Goal: Task Accomplishment & Management: Use online tool/utility

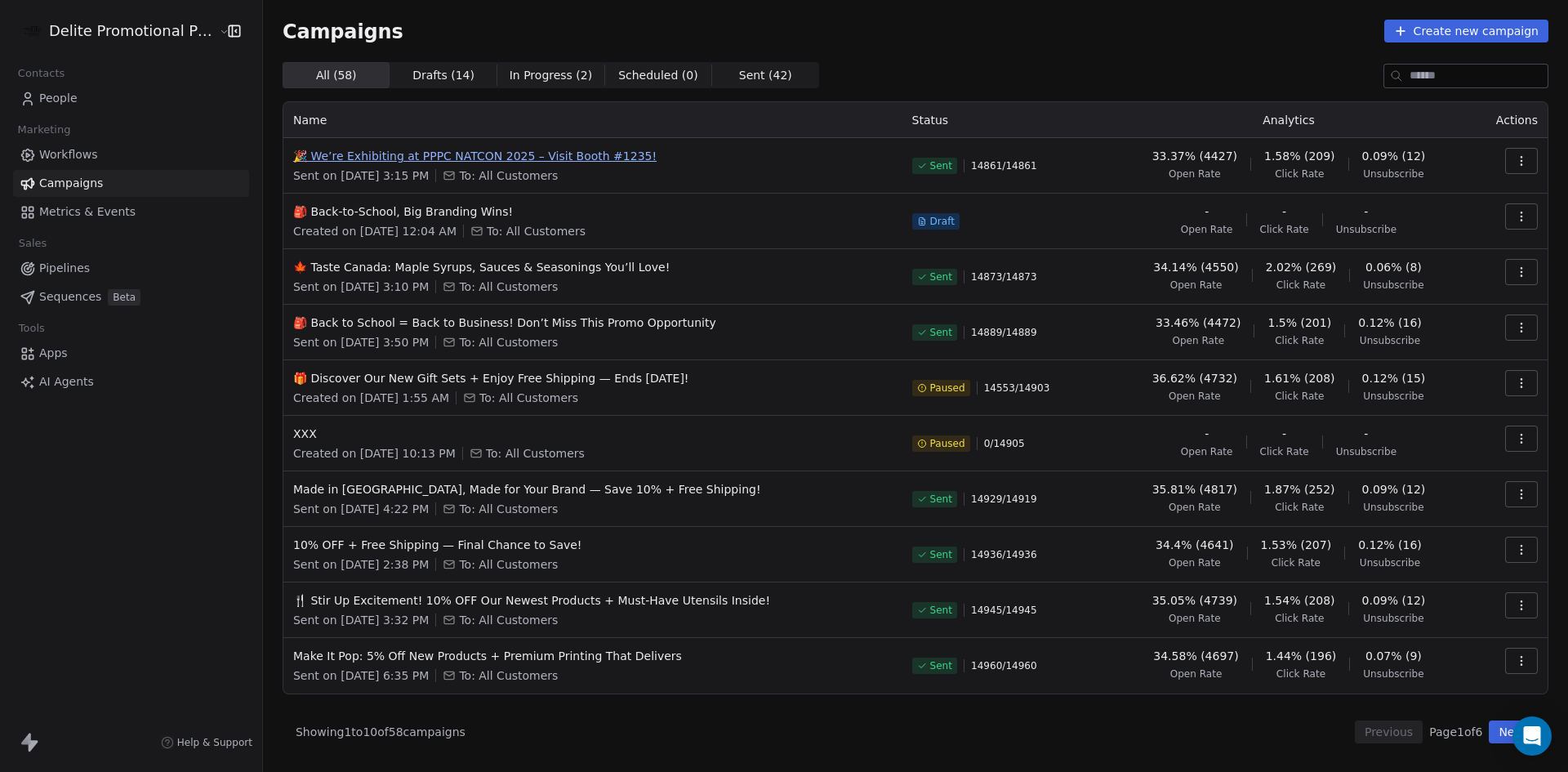
click at [590, 153] on span "🎉 We’re Exhibiting at PPPC NATCON 2025 – Visit Booth #1235!" at bounding box center [593, 155] width 600 height 16
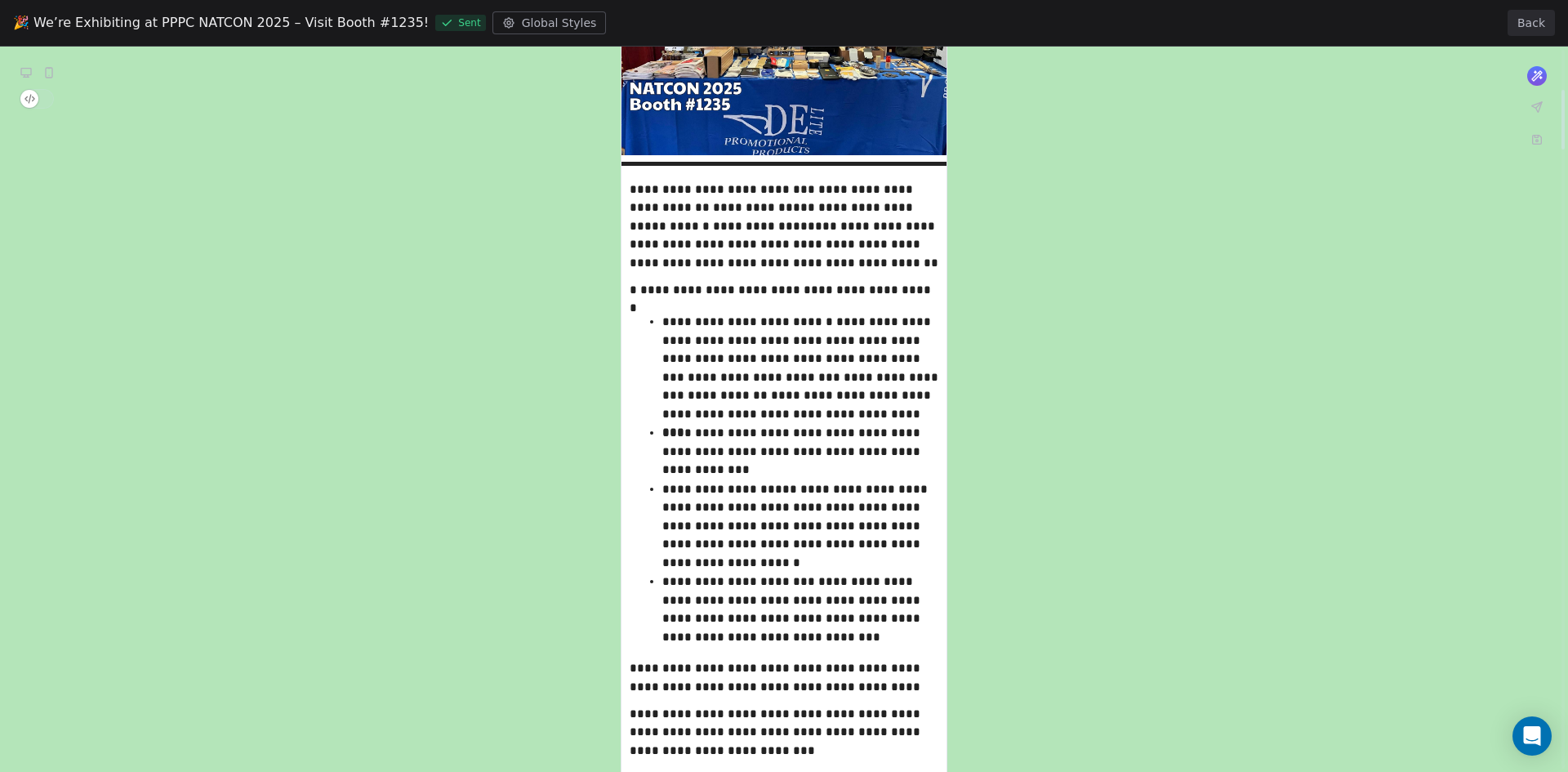
scroll to position [82, 0]
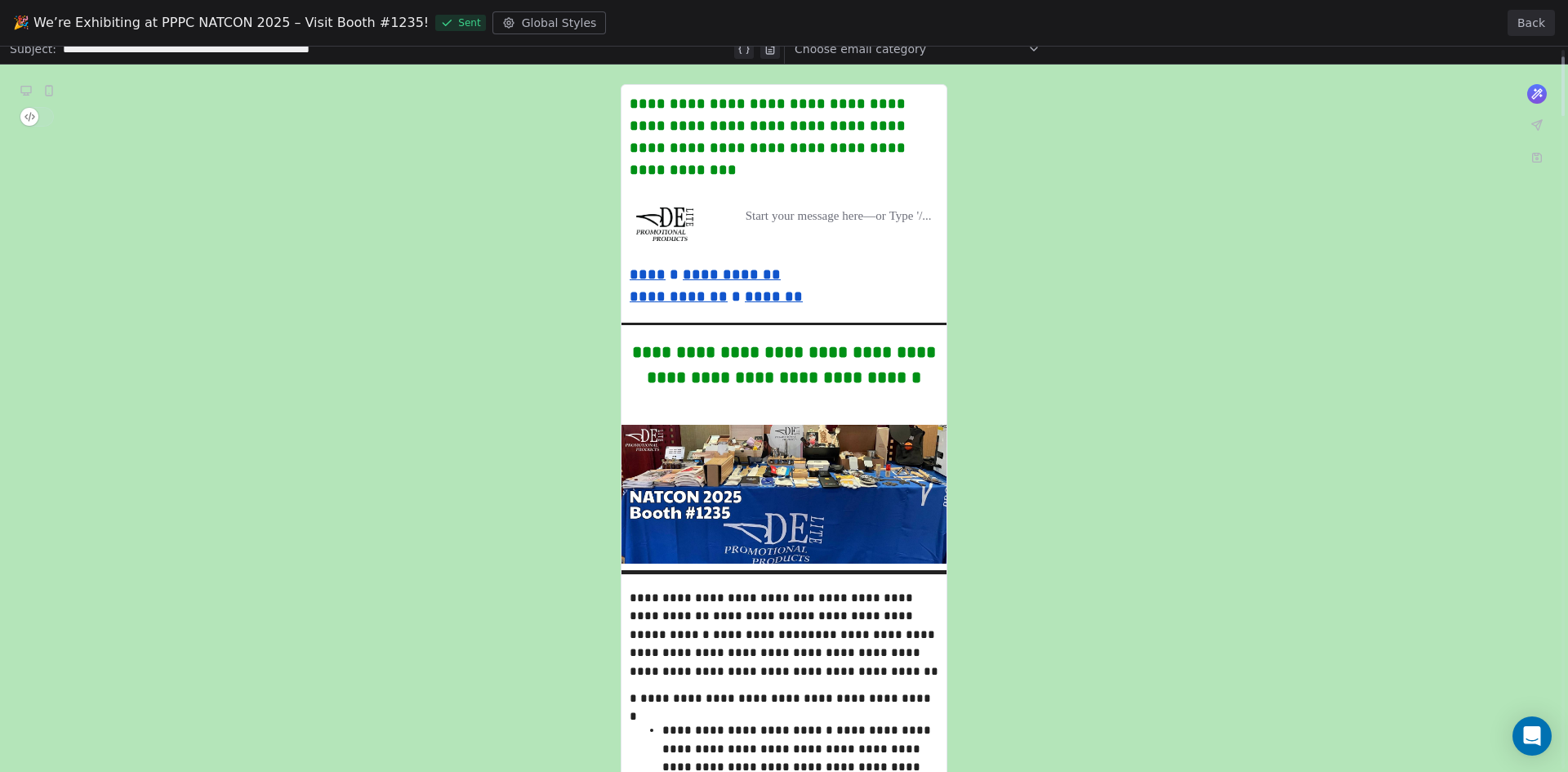
click at [1529, 18] on button "Back" at bounding box center [1532, 23] width 48 height 26
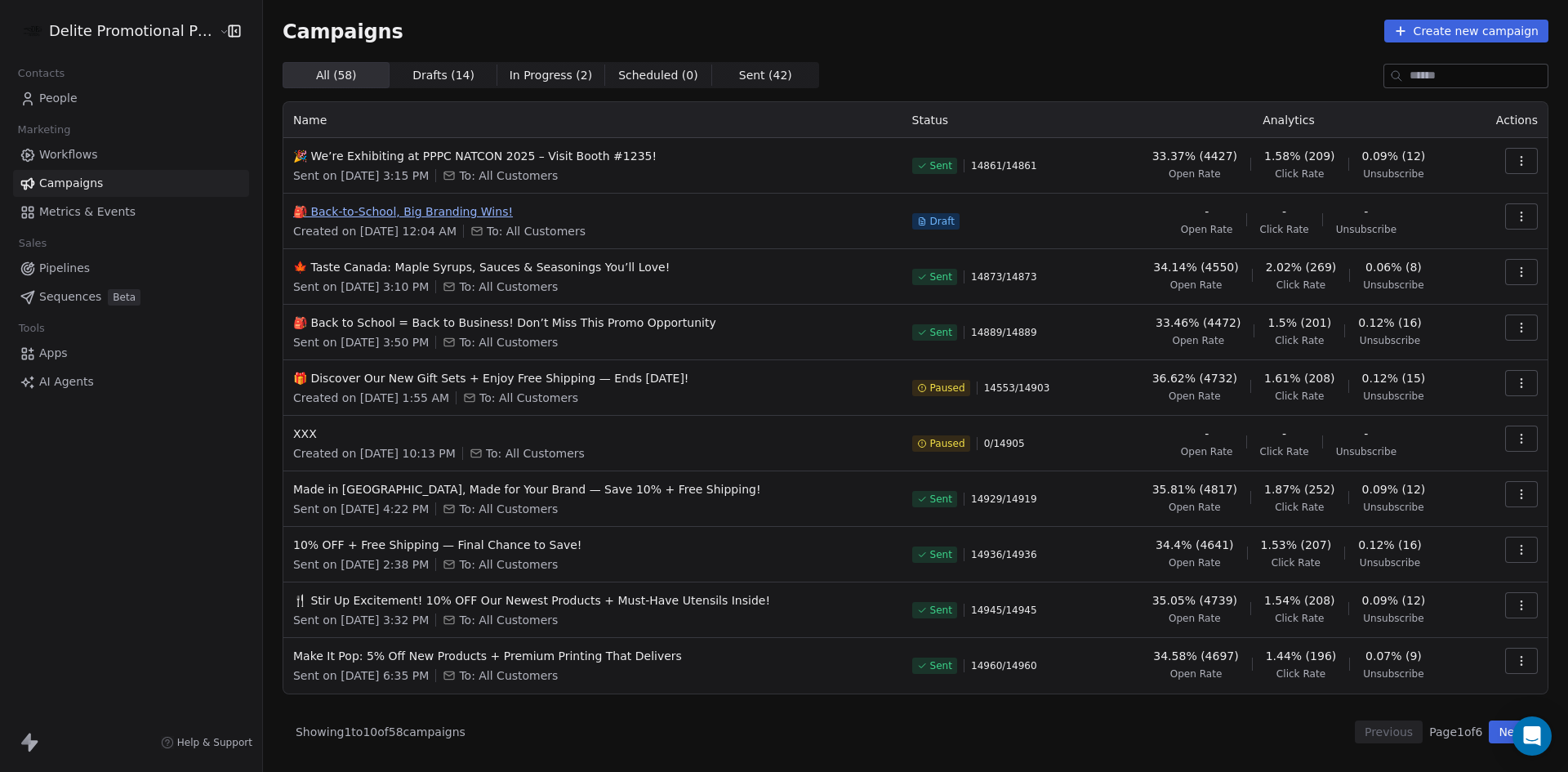
click at [445, 209] on span "🎒 Back-to-School, Big Branding Wins!" at bounding box center [593, 211] width 600 height 16
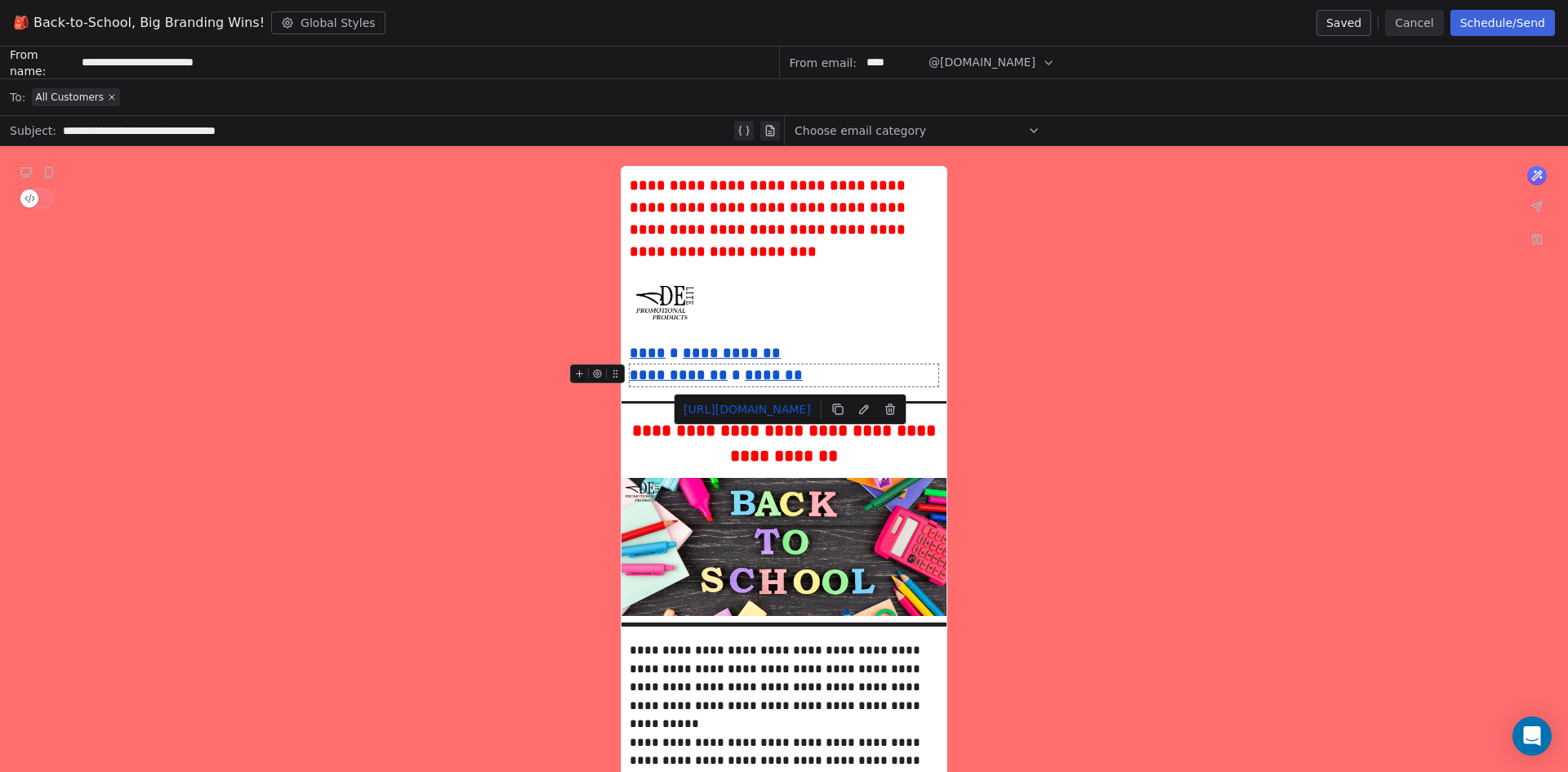
click at [795, 378] on u "*******" at bounding box center [774, 375] width 58 height 15
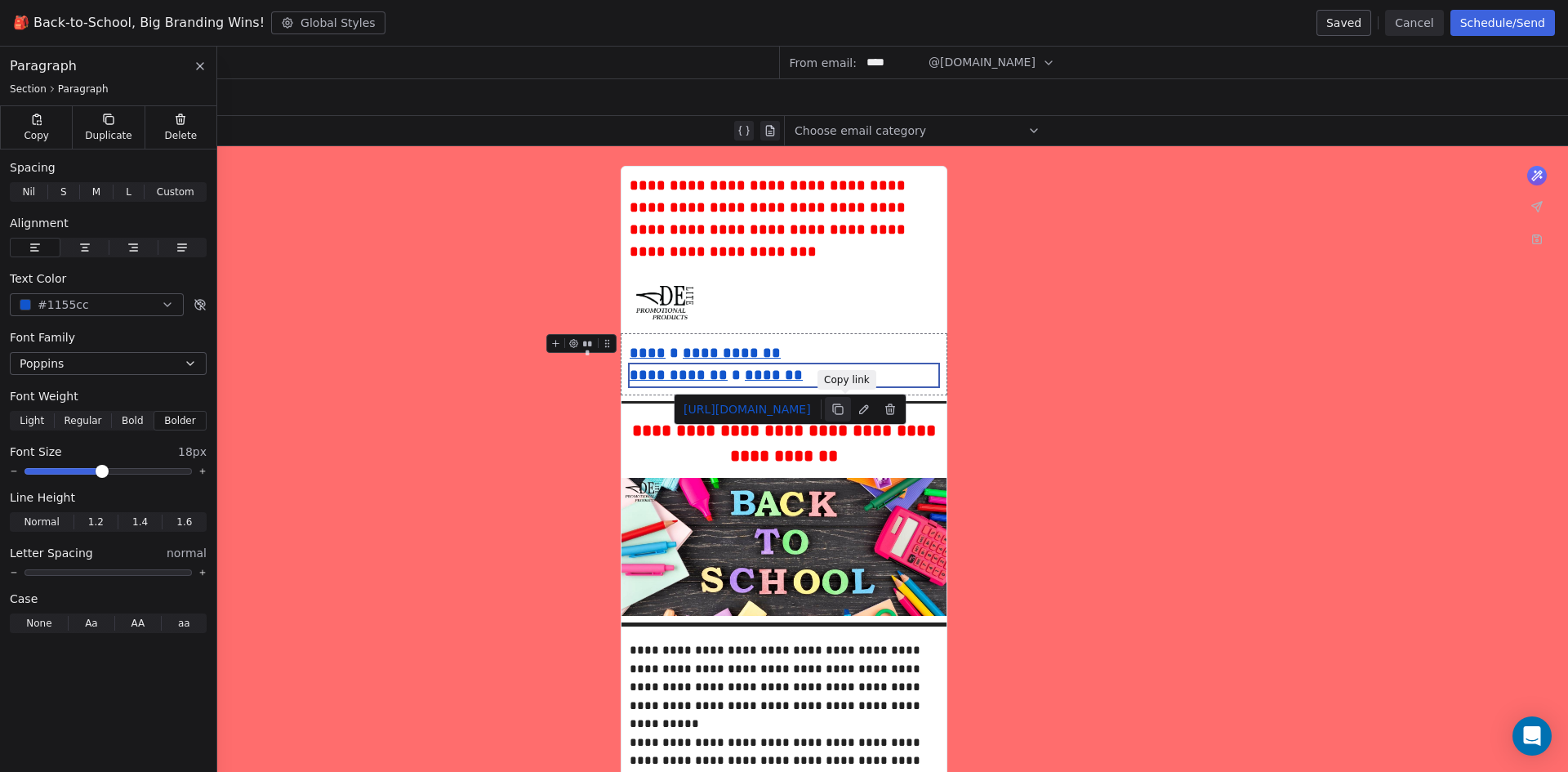
click at [837, 409] on button at bounding box center [838, 409] width 26 height 25
